Goal: Task Accomplishment & Management: Use online tool/utility

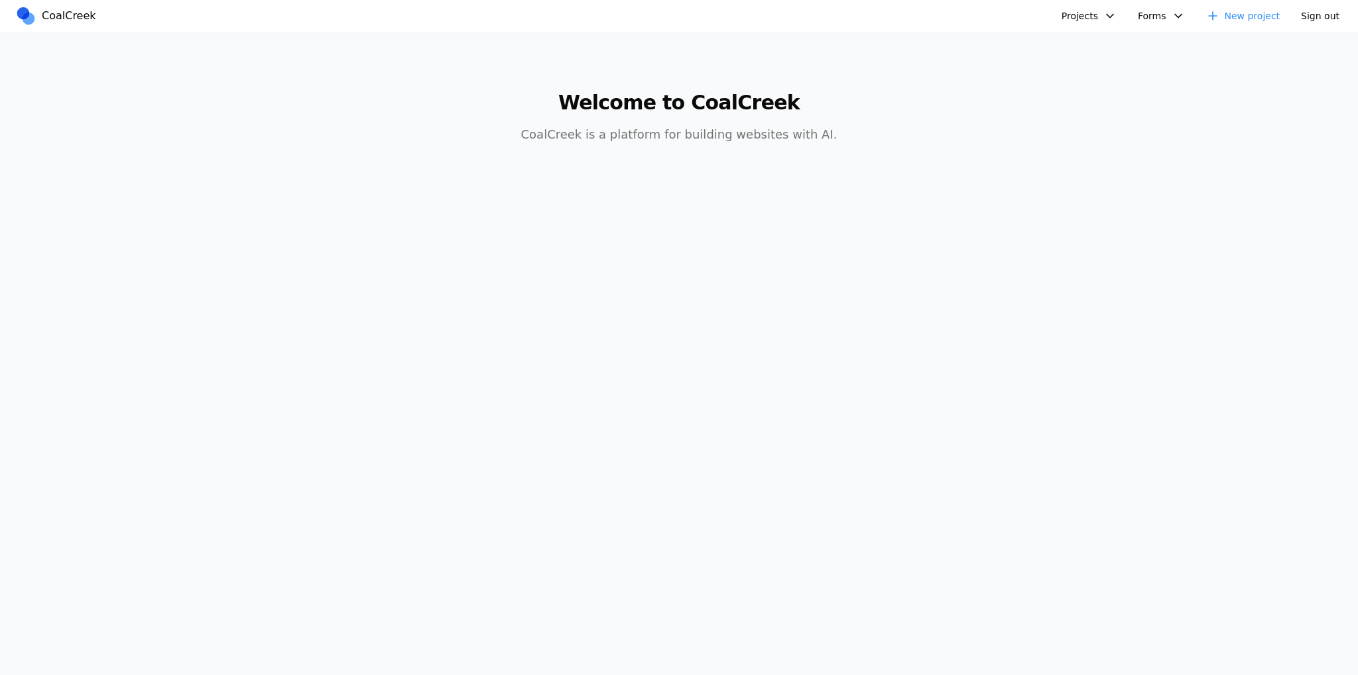
click at [1113, 19] on button "Projects" at bounding box center [1089, 15] width 71 height 21
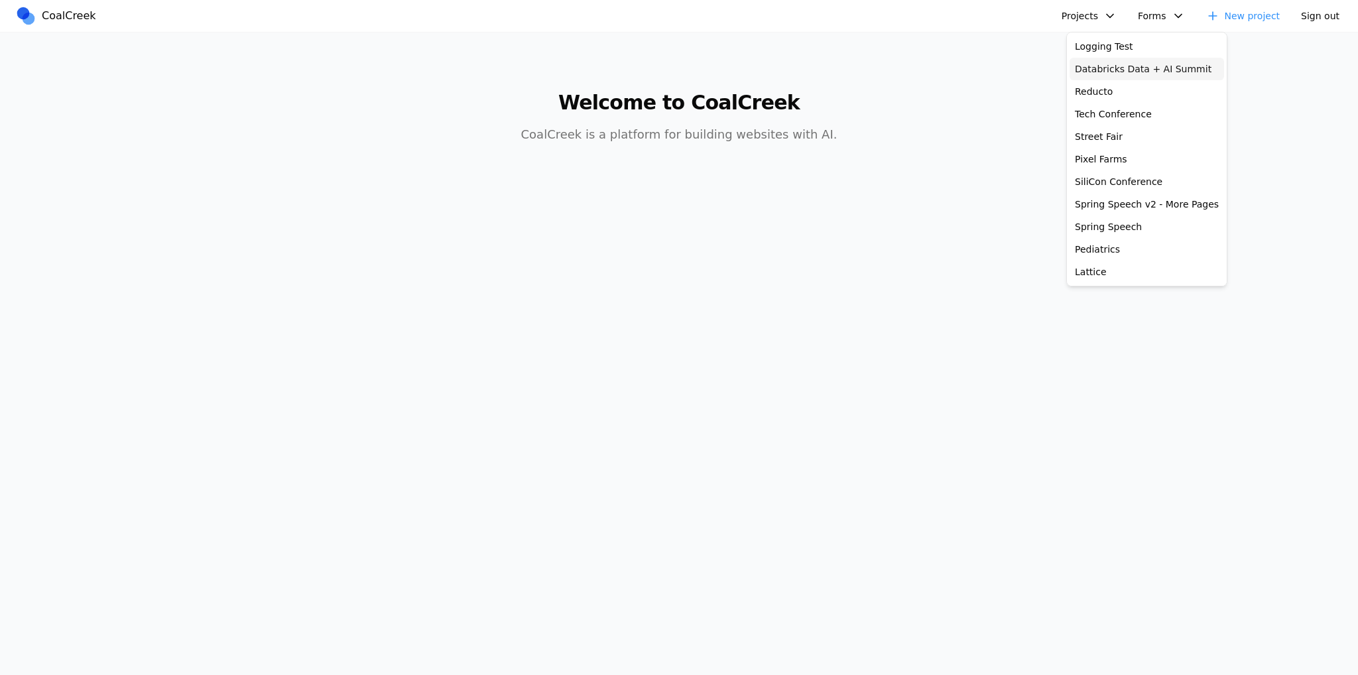
click at [1095, 64] on link "Databricks Data + AI Summit" at bounding box center [1147, 69] width 155 height 23
